Goal: Complete application form

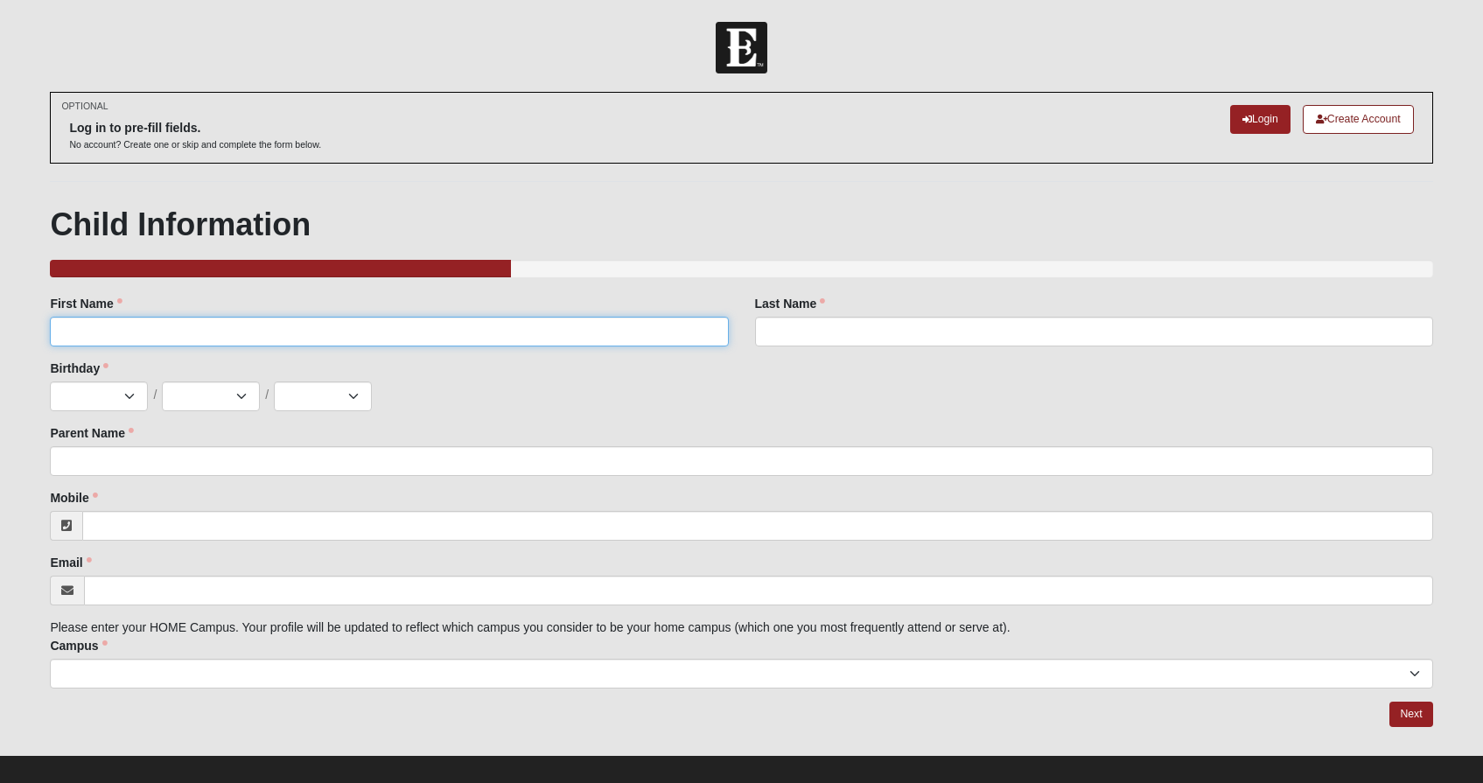
click at [218, 334] on input "First Name" at bounding box center [389, 332] width 678 height 30
type input "[PERSON_NAME]"
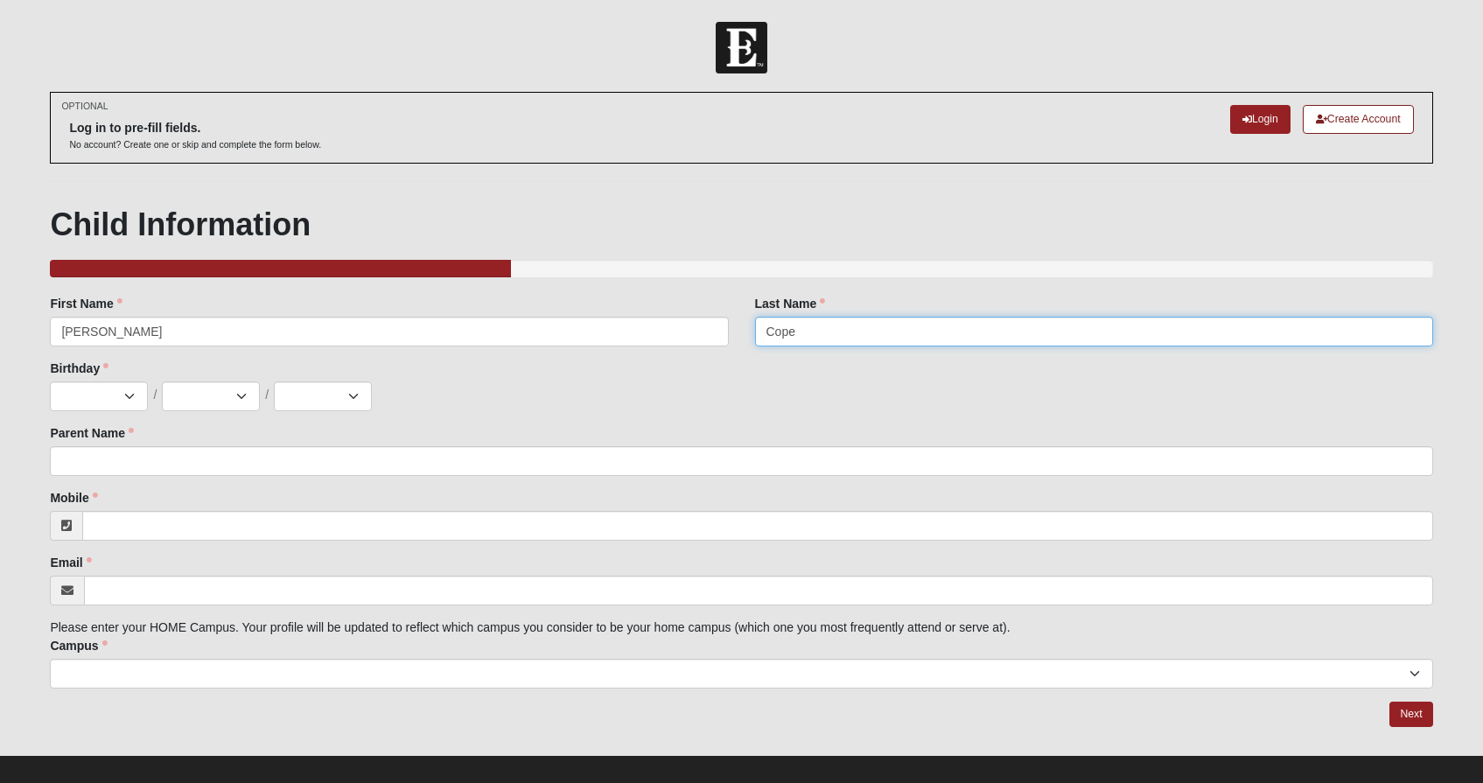
type input "Cope"
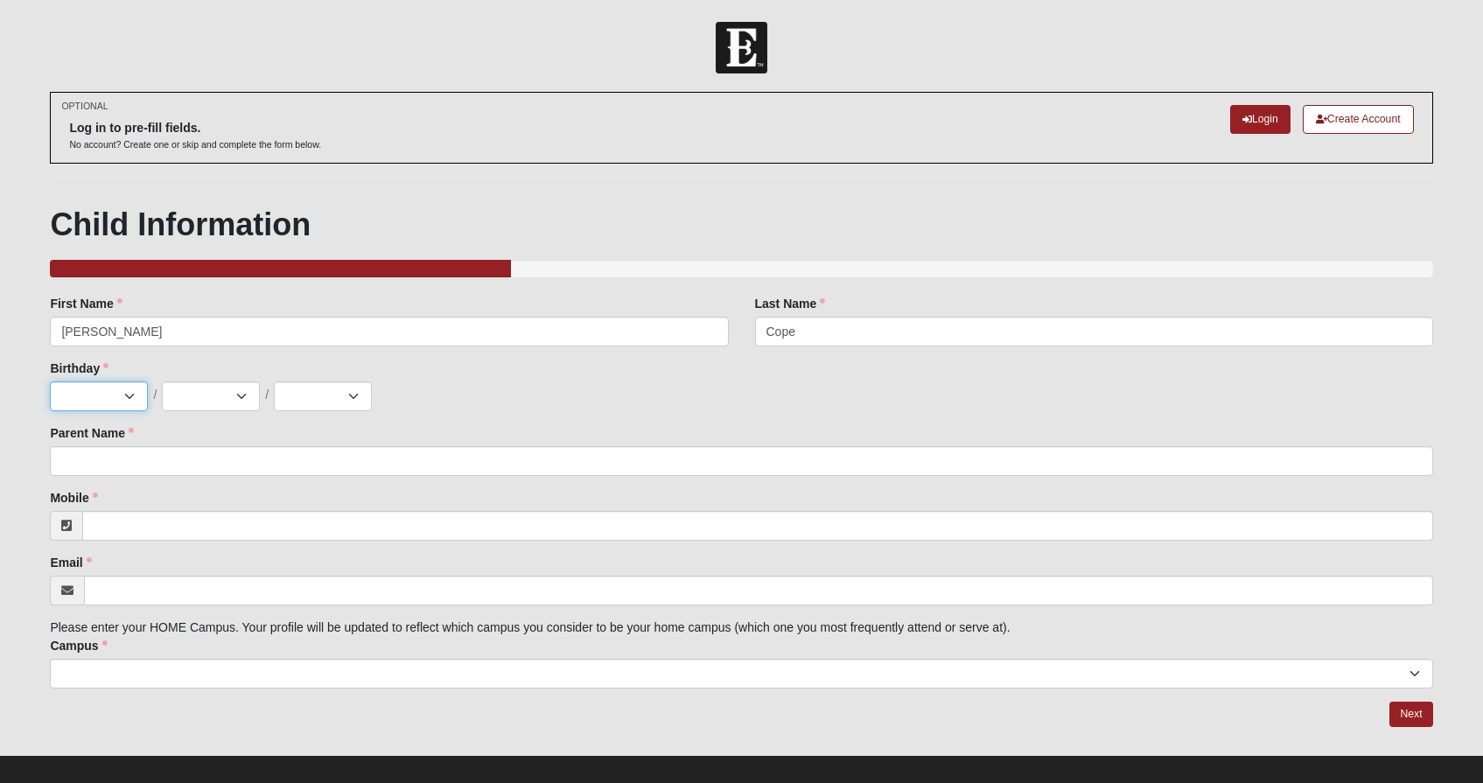
click at [136, 399] on select "Jan Feb Mar Apr May Jun [DATE] Aug Sep Oct Nov Dec" at bounding box center [99, 396] width 98 height 30
select select "9"
click at [50, 381] on select "Jan Feb Mar Apr May Jun [DATE] Aug Sep Oct Nov Dec" at bounding box center [99, 396] width 98 height 30
click at [226, 394] on select "1 2 3 4 5 6 7 8 9 10 11 12 13 14 15 16 17 18 19 20 21 22 23 24 25 26 27 28 29 3…" at bounding box center [211, 396] width 98 height 30
select select "26"
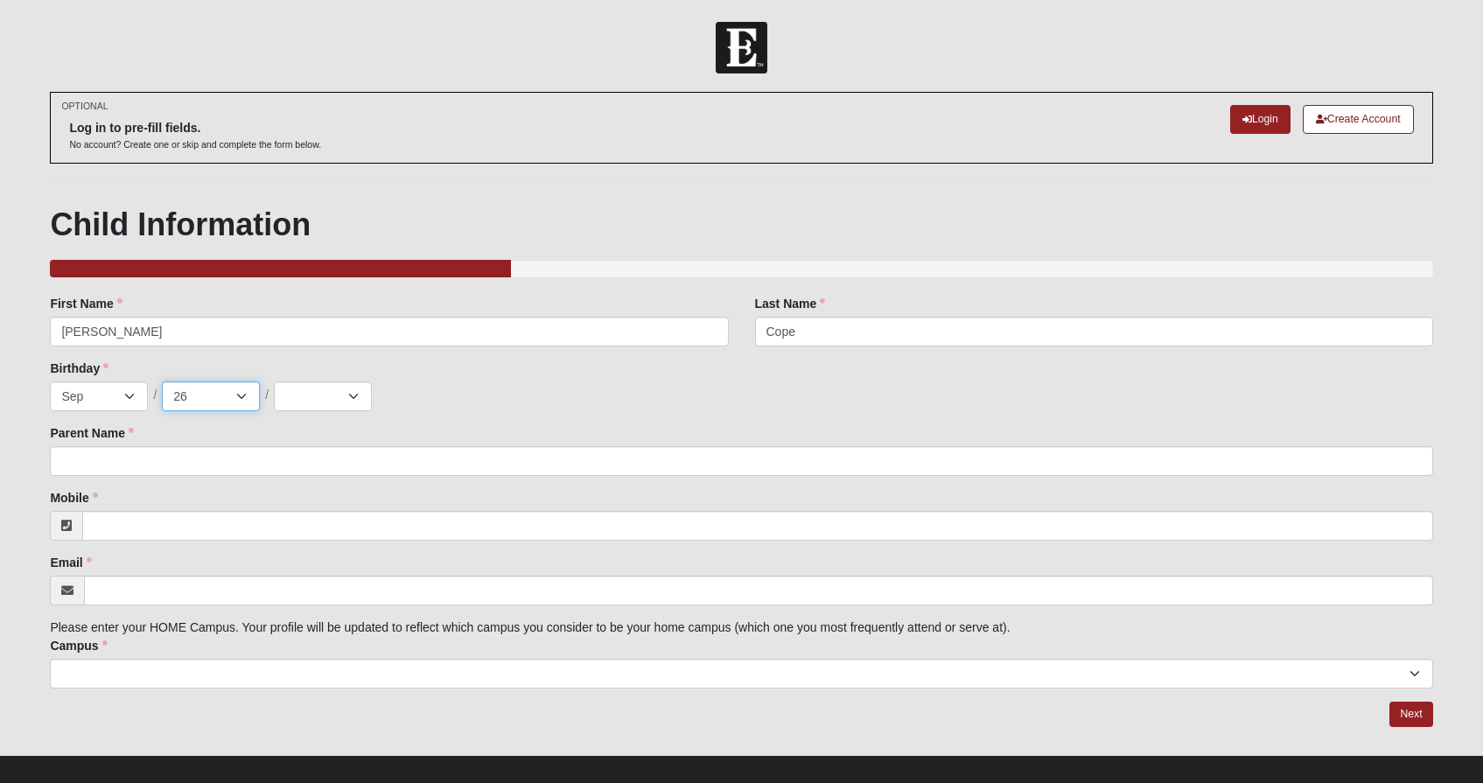
click at [162, 381] on select "1 2 3 4 5 6 7 8 9 10 11 12 13 14 15 16 17 18 19 20 21 22 23 24 25 26 27 28 29 3…" at bounding box center [211, 396] width 98 height 30
click at [317, 402] on select "2025 2024 2023 2022 2021 2020 2019 2018 2017 2016 2015 2014 2013 2012 2011 2010…" at bounding box center [323, 396] width 98 height 30
select select "2015"
click at [274, 381] on select "2025 2024 2023 2022 2021 2020 2019 2018 2017 2016 2015 2014 2013 2012 2011 2010…" at bounding box center [323, 396] width 98 height 30
click at [214, 452] on input "Parent Name" at bounding box center [741, 461] width 1382 height 30
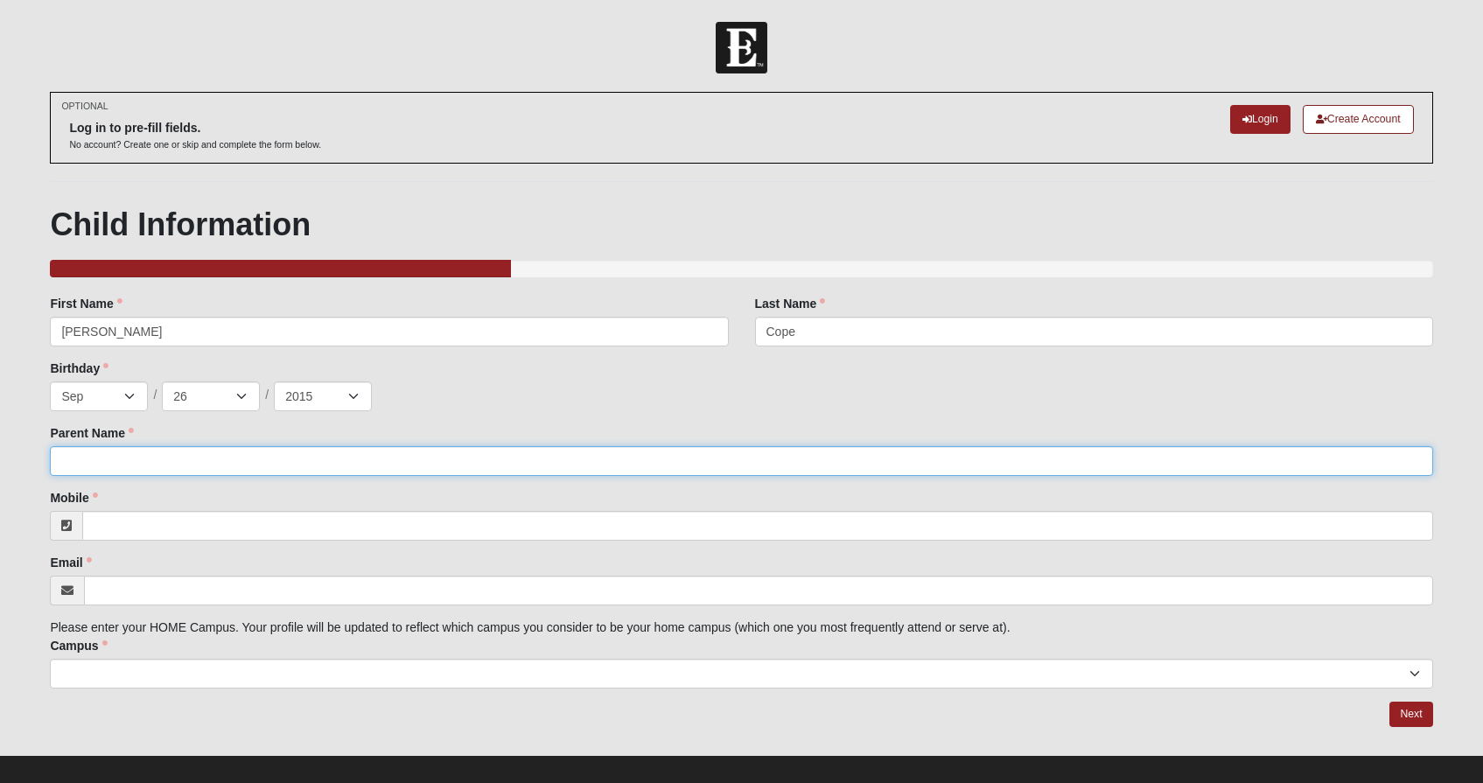
type input "[PERSON_NAME]"
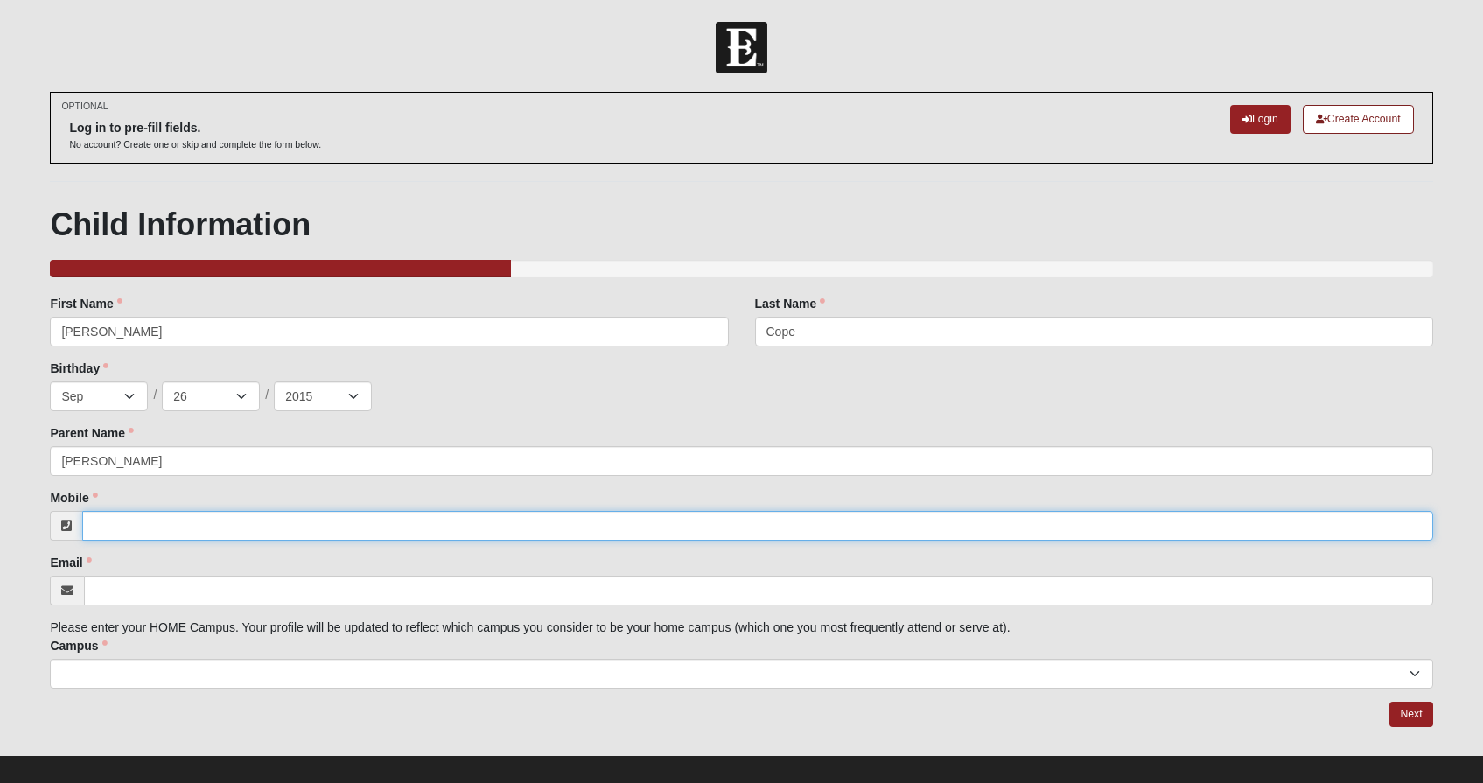
type input "9047033921"
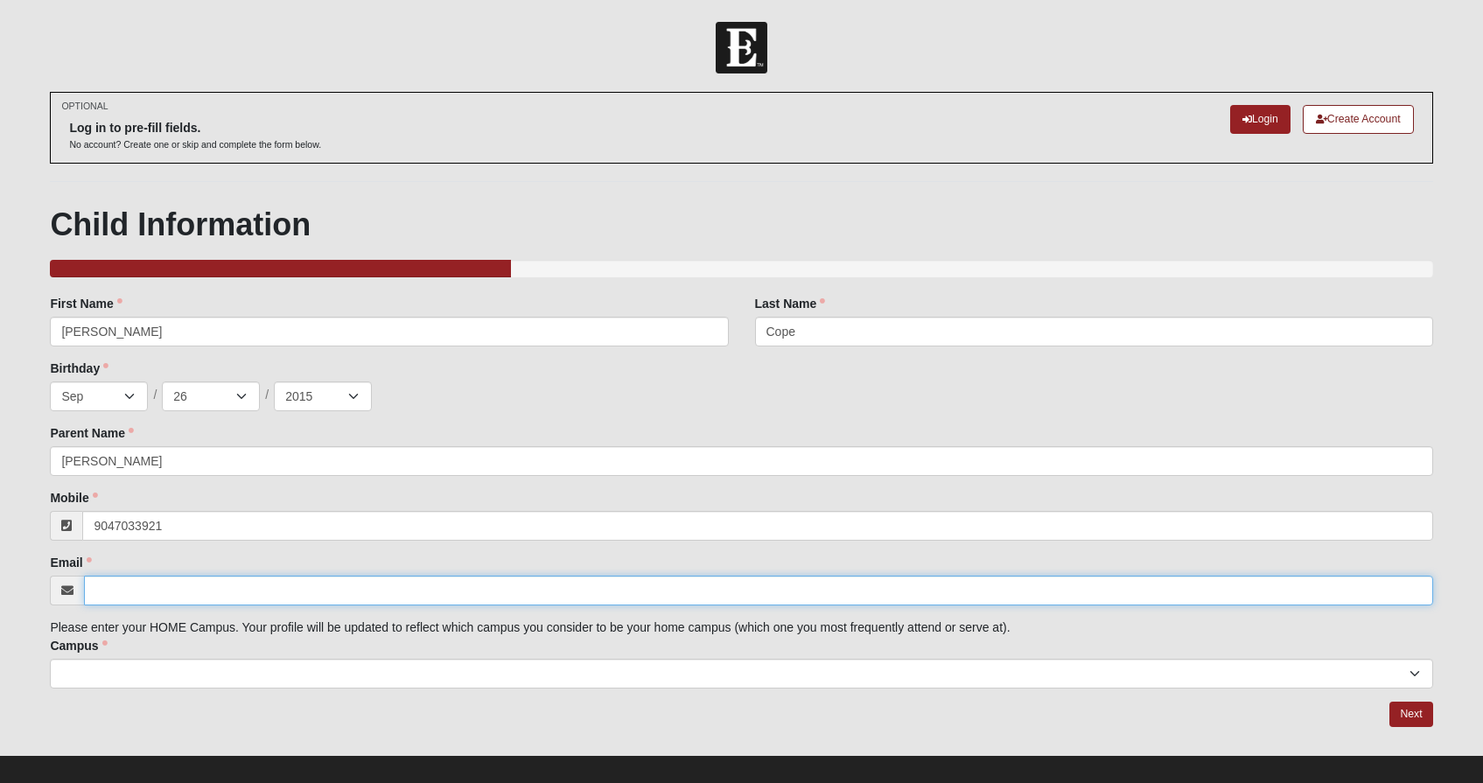
type input "[EMAIL_ADDRESS][DOMAIN_NAME]"
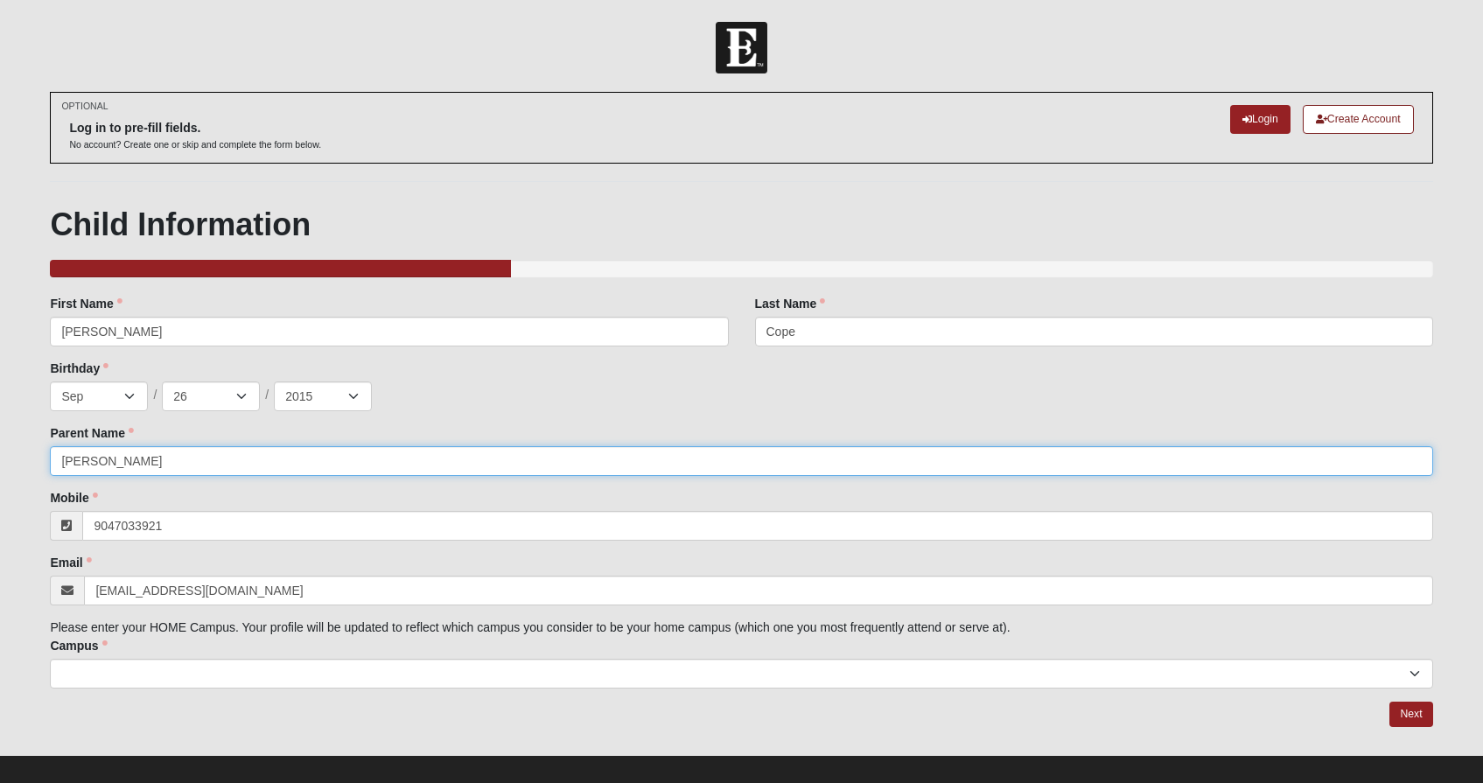
type input "[PHONE_NUMBER]"
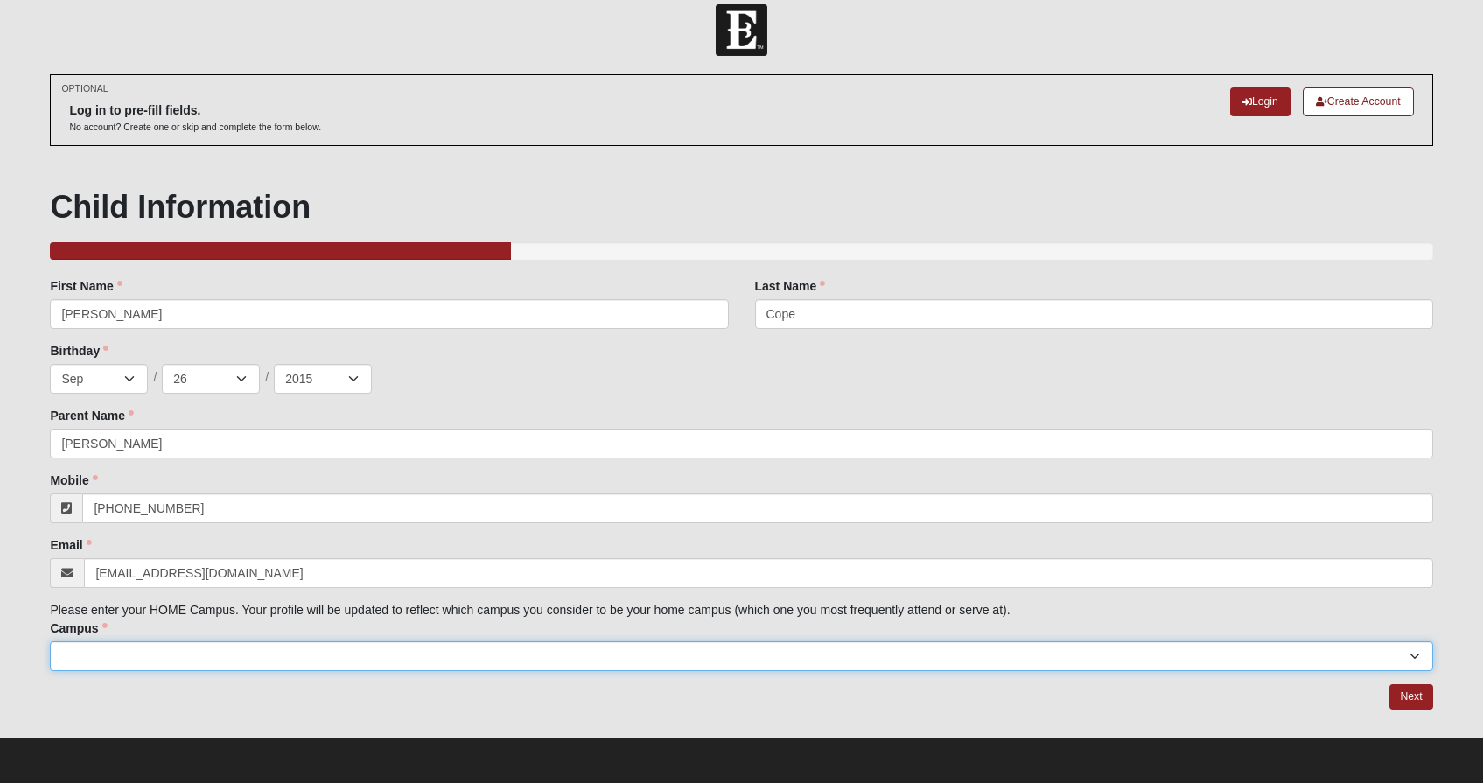
click at [271, 651] on select "Arlington Baymeadows Eleven22 Online [PERSON_NAME][GEOGRAPHIC_DATA] Jesup [GEOG…" at bounding box center [741, 656] width 1382 height 30
select select "11"
click at [50, 641] on select "Arlington Baymeadows Eleven22 Online [PERSON_NAME][GEOGRAPHIC_DATA] Jesup [GEOG…" at bounding box center [741, 656] width 1382 height 30
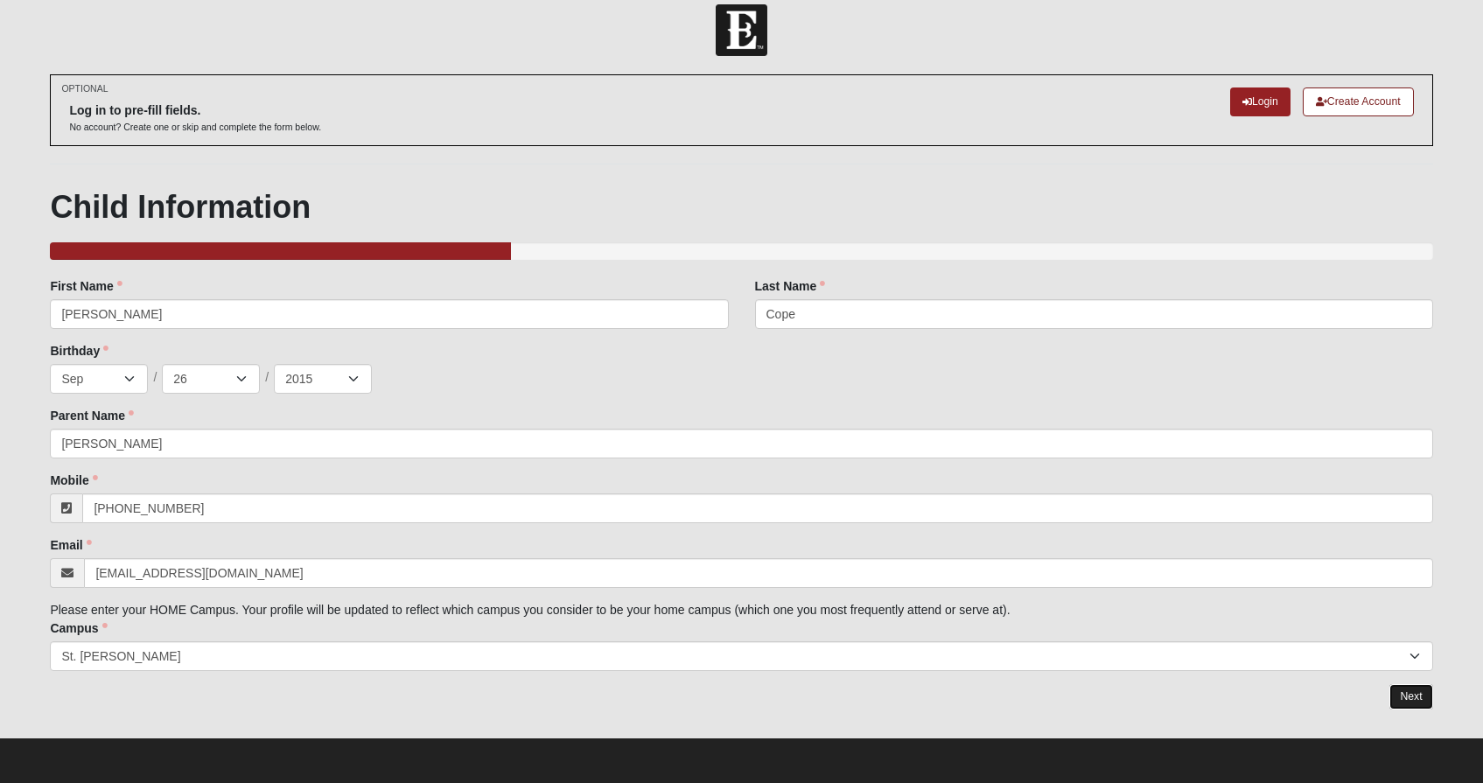
click at [1407, 693] on link "Next" at bounding box center [1410, 696] width 43 height 25
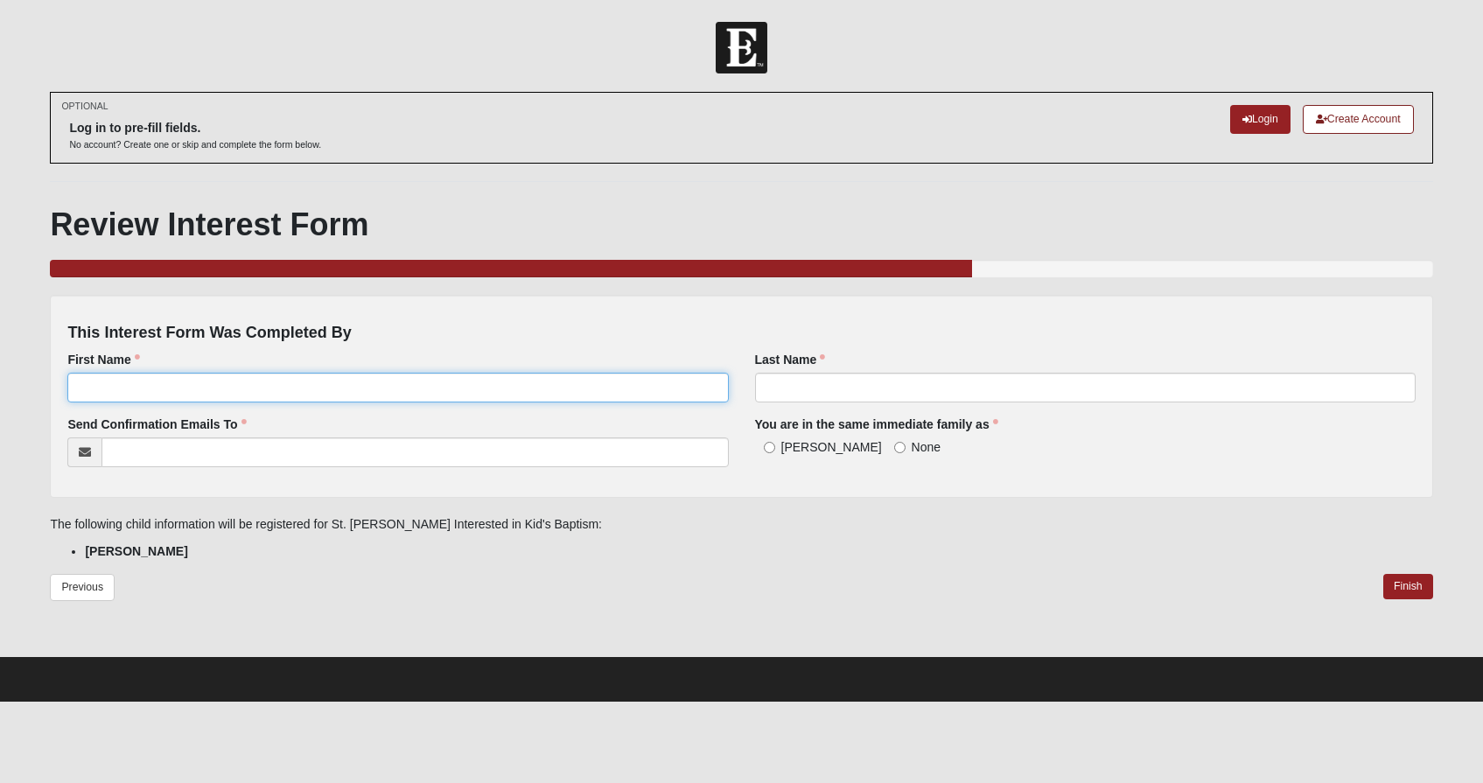
click at [320, 381] on input "First Name" at bounding box center [397, 388] width 660 height 30
type input "[PERSON_NAME]"
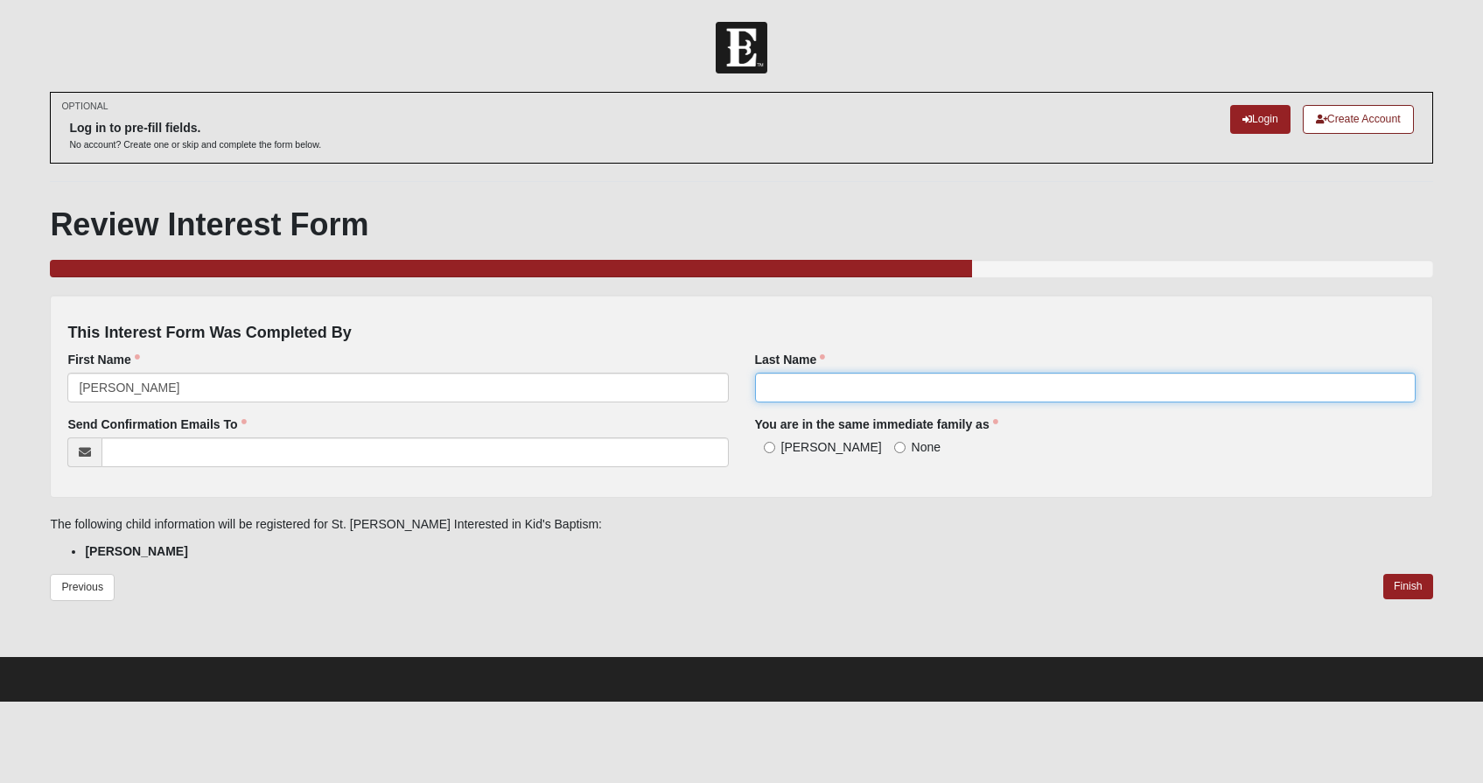
type input "COPE"
type input "[EMAIL_ADDRESS][DOMAIN_NAME]"
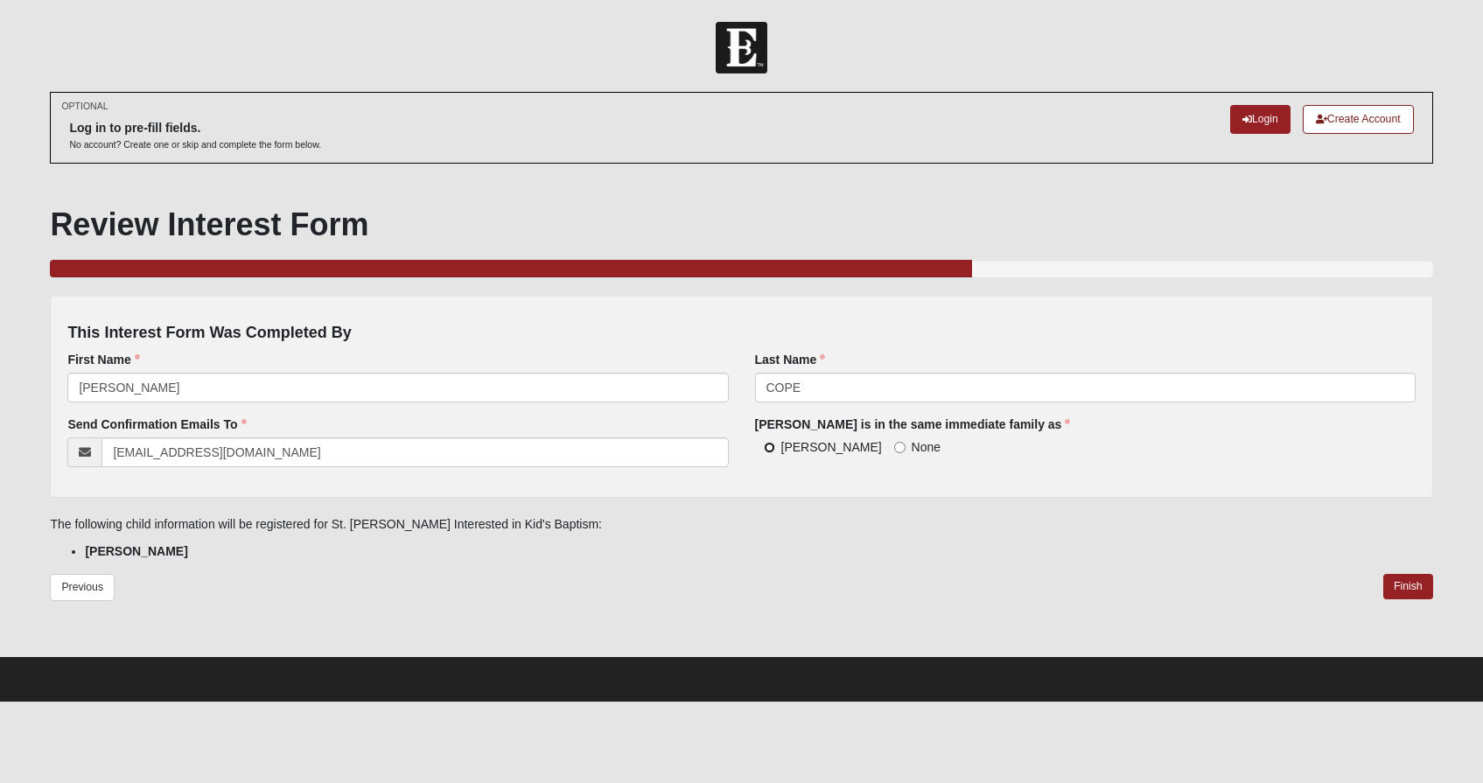
click at [772, 448] on input "[PERSON_NAME]" at bounding box center [769, 447] width 11 height 11
radio input "true"
click at [1404, 583] on link "Finish" at bounding box center [1408, 586] width 50 height 25
